Goal: Use online tool/utility: Use online tool/utility

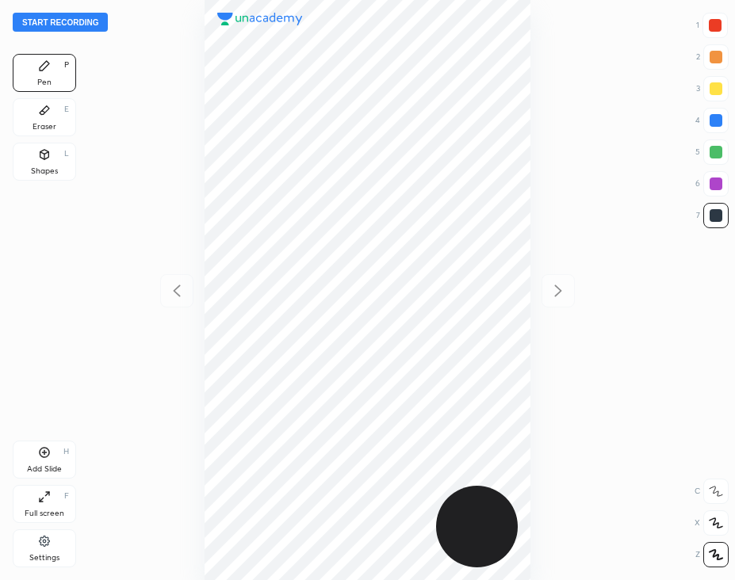
scroll to position [579, 480]
click at [705, 29] on div at bounding box center [714, 25] width 25 height 25
click at [73, 18] on button "Start recording" at bounding box center [60, 22] width 95 height 19
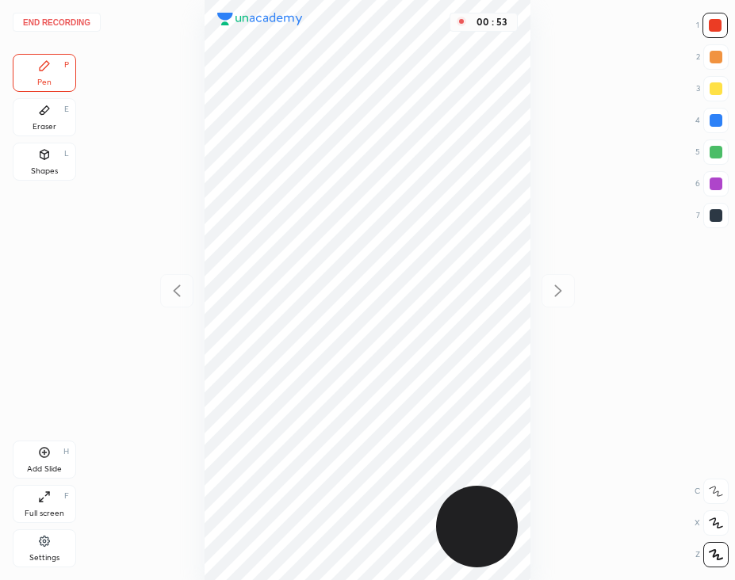
click at [67, 25] on button "End recording" at bounding box center [57, 22] width 88 height 19
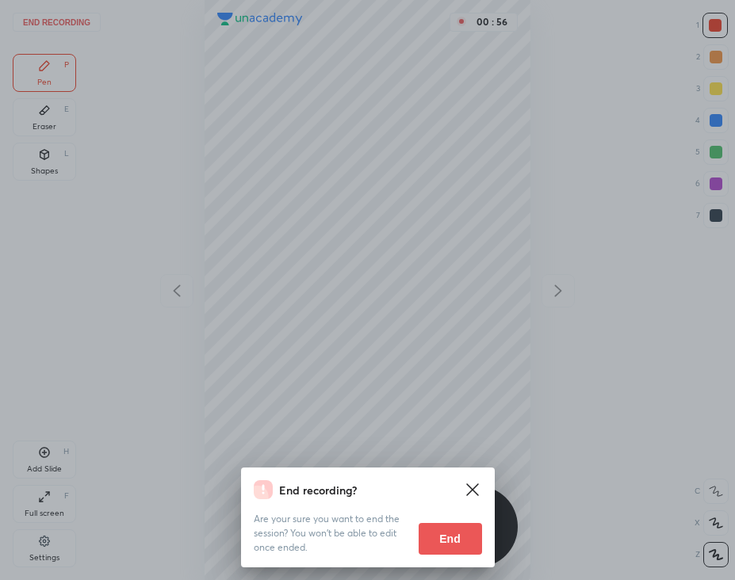
click at [444, 532] on button "End" at bounding box center [450, 539] width 63 height 32
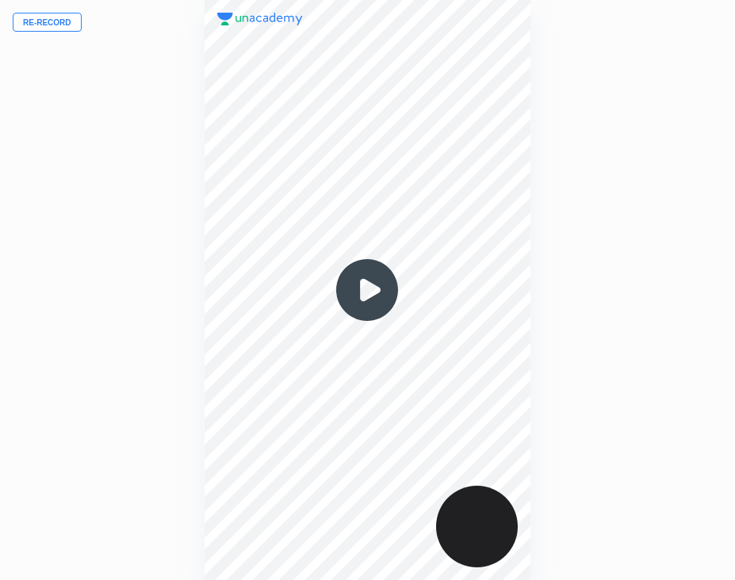
click at [49, 22] on button "Re-record" at bounding box center [47, 22] width 69 height 19
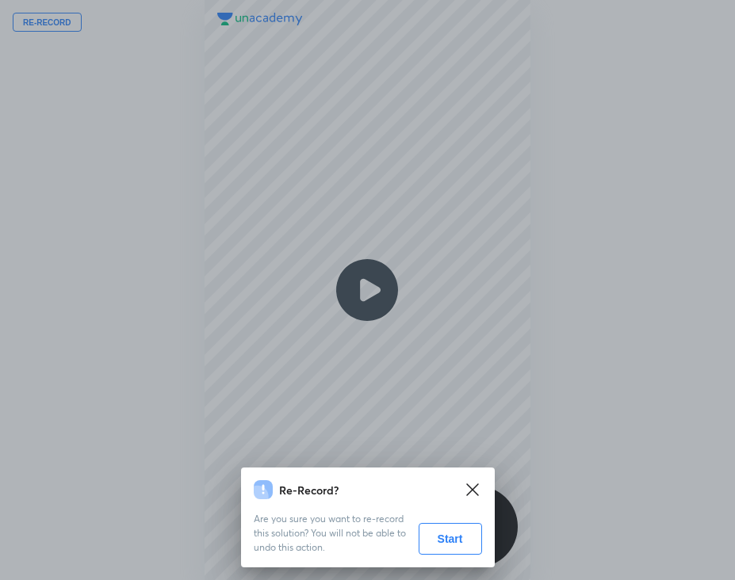
click at [456, 541] on button "Start" at bounding box center [450, 539] width 63 height 32
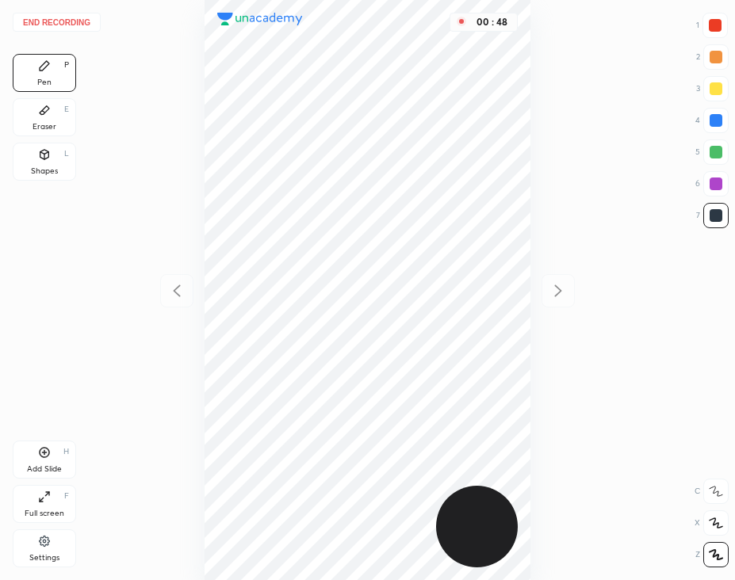
click at [49, 119] on div "Eraser E" at bounding box center [44, 117] width 63 height 38
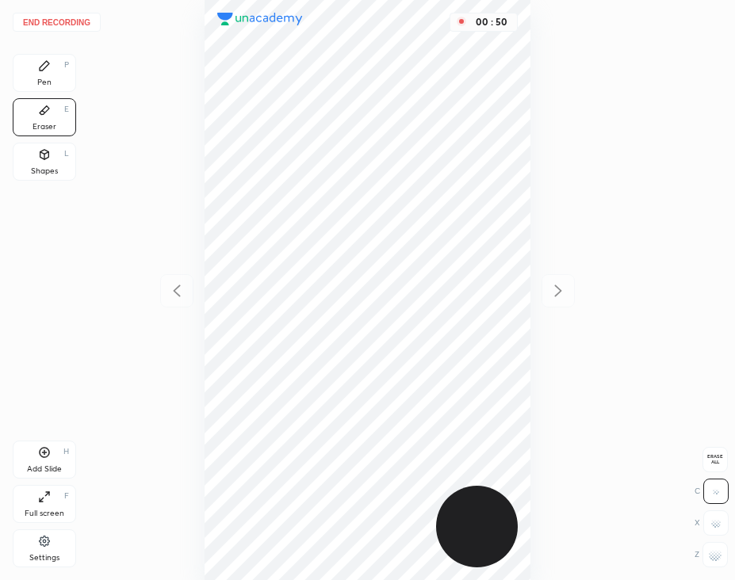
click at [52, 73] on div "Pen P" at bounding box center [44, 73] width 63 height 38
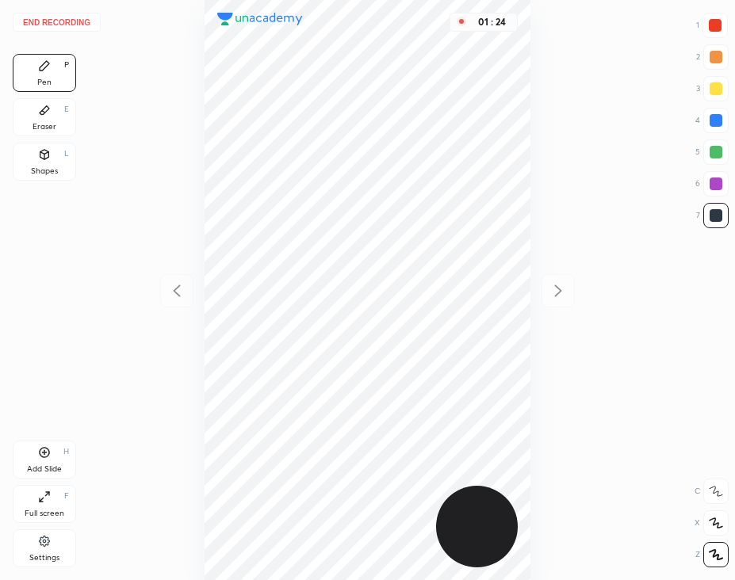
click at [44, 457] on icon at bounding box center [44, 452] width 13 height 13
click at [171, 298] on icon at bounding box center [176, 290] width 19 height 19
click at [560, 294] on icon at bounding box center [557, 290] width 19 height 19
click at [167, 295] on icon at bounding box center [176, 290] width 19 height 19
click at [562, 294] on icon at bounding box center [557, 290] width 19 height 19
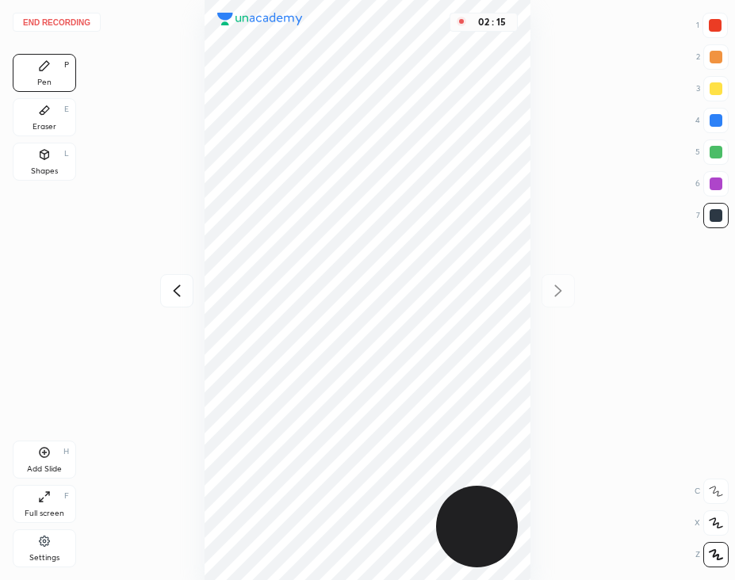
click at [52, 22] on button "End recording" at bounding box center [57, 22] width 88 height 19
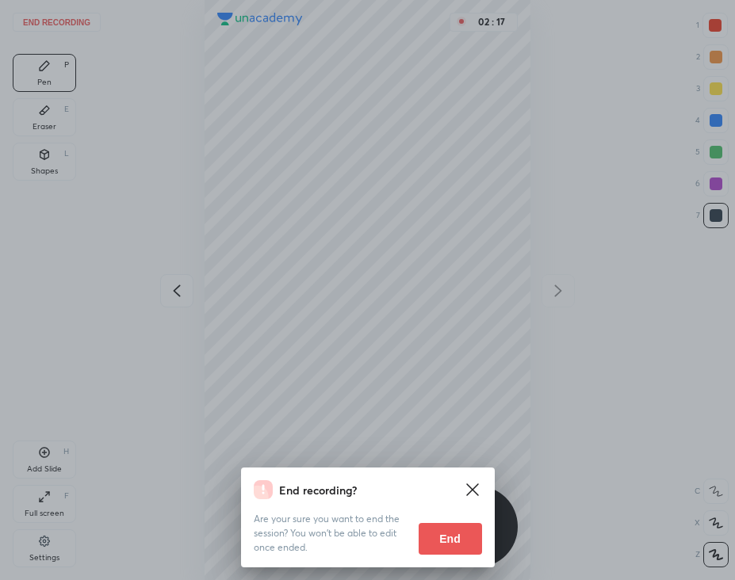
click at [463, 536] on button "End" at bounding box center [450, 539] width 63 height 32
